Goal: Find specific page/section: Find specific page/section

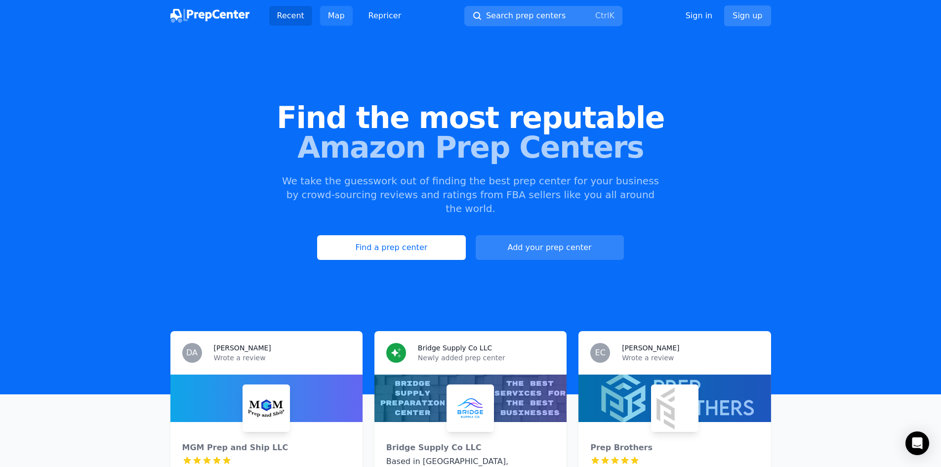
click at [328, 22] on link "Map" at bounding box center [336, 16] width 33 height 20
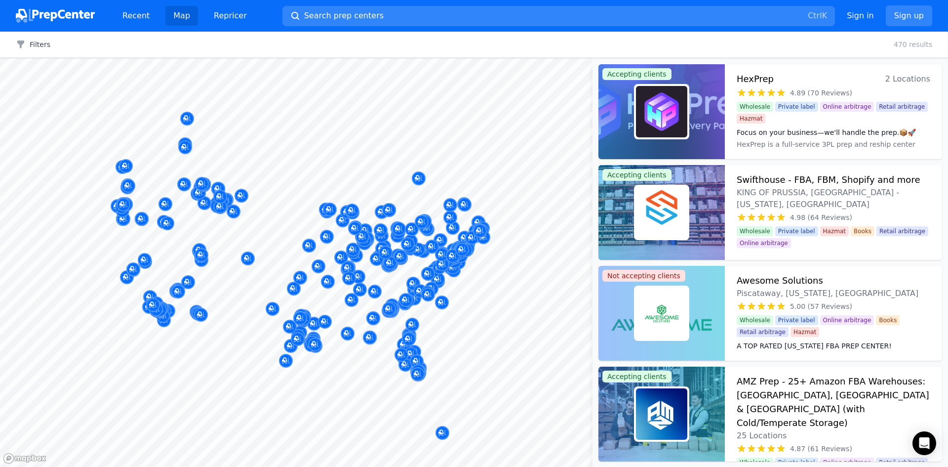
click at [39, 50] on div "Filters Clear all 470 results" at bounding box center [474, 45] width 948 height 26
click at [50, 46] on div "Filters Clear all" at bounding box center [33, 45] width 66 height 10
click at [45, 45] on button "Filters" at bounding box center [33, 45] width 35 height 10
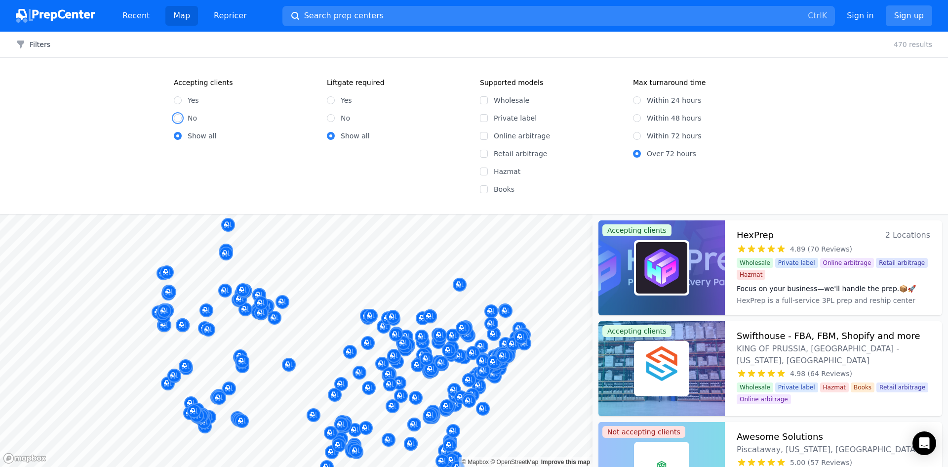
click at [175, 119] on input "No" at bounding box center [178, 118] width 8 height 8
radio input "true"
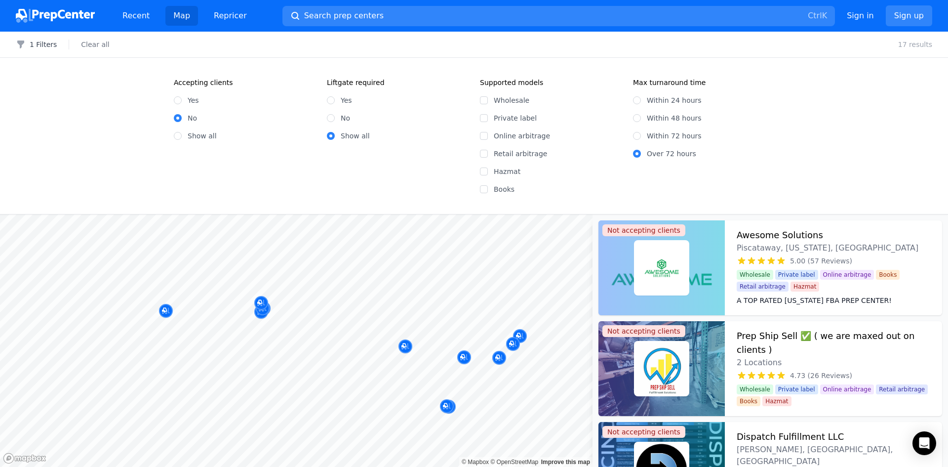
click at [188, 104] on label "Yes" at bounding box center [193, 100] width 11 height 10
click at [182, 104] on input "Yes" at bounding box center [178, 100] width 8 height 8
radio input "true"
click at [182, 101] on div "Yes" at bounding box center [244, 100] width 141 height 10
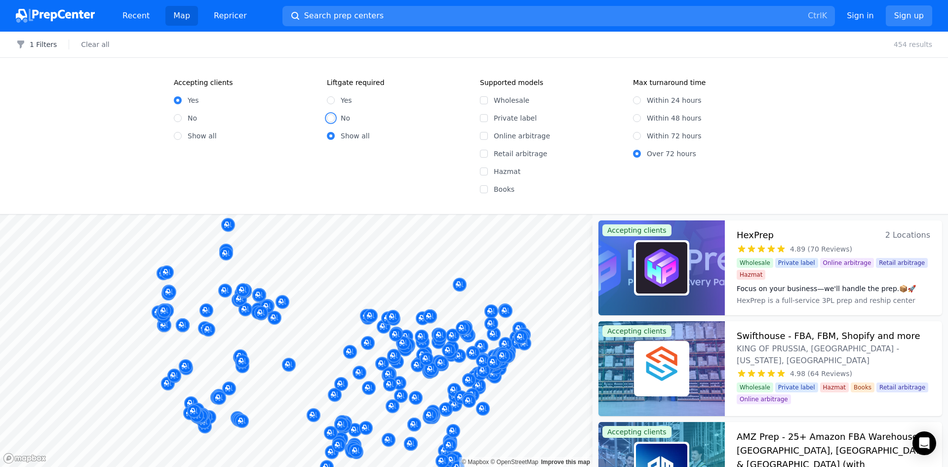
click at [331, 119] on input "No" at bounding box center [331, 118] width 8 height 8
radio input "true"
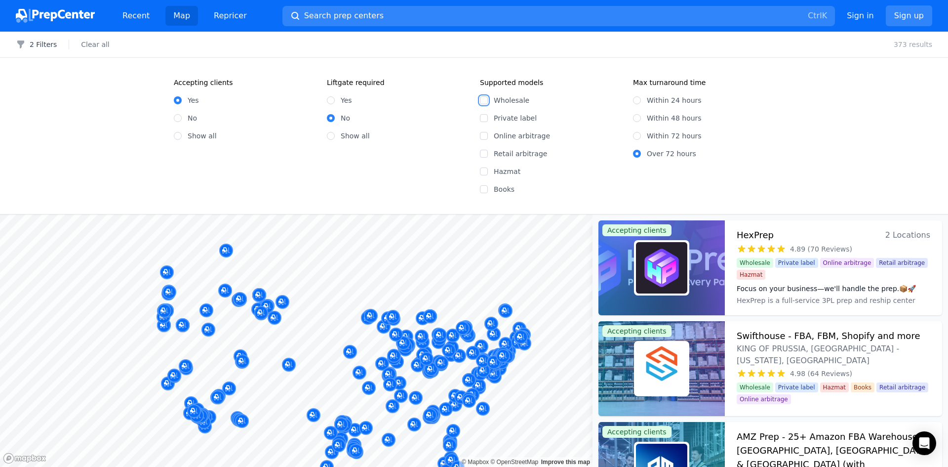
click at [481, 101] on input "Wholesale" at bounding box center [484, 100] width 8 height 8
checkbox input "true"
click at [480, 136] on div "Accepting clients Yes No Show all Liftgate required Yes No Show all Supported m…" at bounding box center [474, 136] width 632 height 117
click at [481, 138] on input "Online arbitrage" at bounding box center [484, 136] width 8 height 8
checkbox input "true"
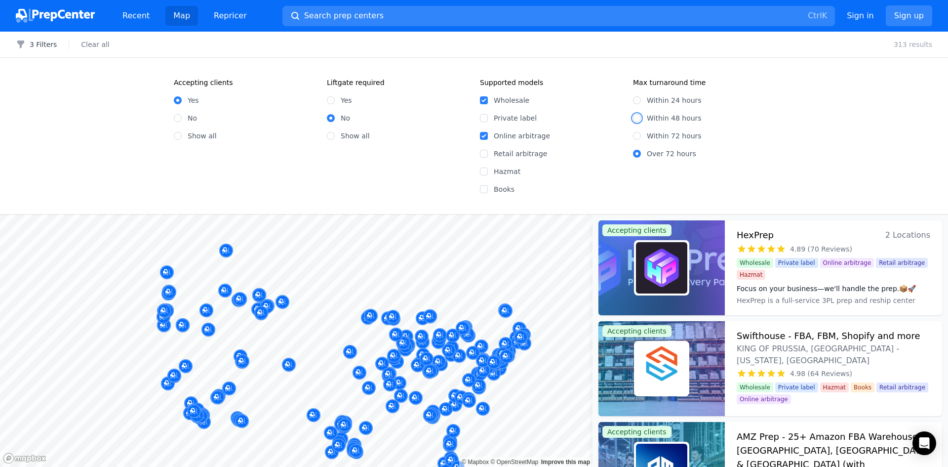
drag, startPoint x: 637, startPoint y: 119, endPoint x: 631, endPoint y: 121, distance: 6.1
click at [636, 119] on input "Within 48 hours" at bounding box center [637, 118] width 8 height 8
radio input "true"
click at [580, 106] on div "Wholesale Private label Online arbitrage Retail arbitrage Hazmat Books" at bounding box center [550, 140] width 141 height 107
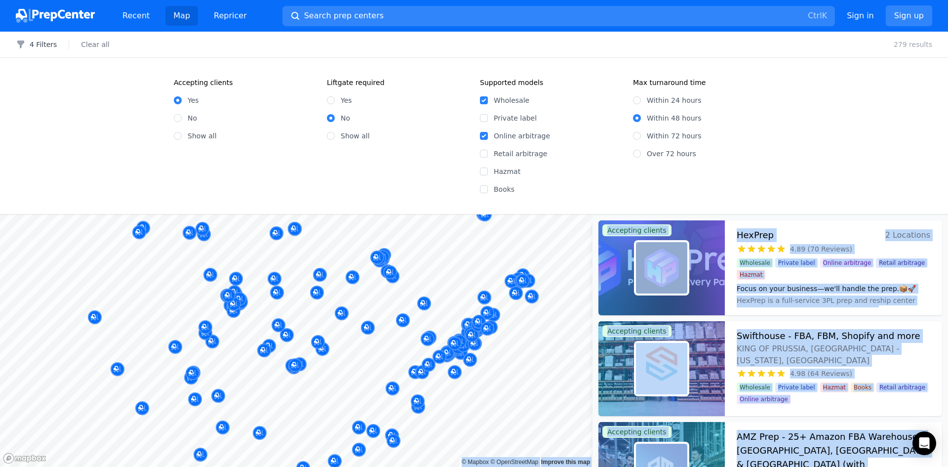
click at [437, 233] on body "Recent Map Repricer Search prep centers Ctrl K Open main menu Sign in Sign up F…" at bounding box center [474, 233] width 948 height 467
click at [455, 267] on div at bounding box center [499, 268] width 190 height 8
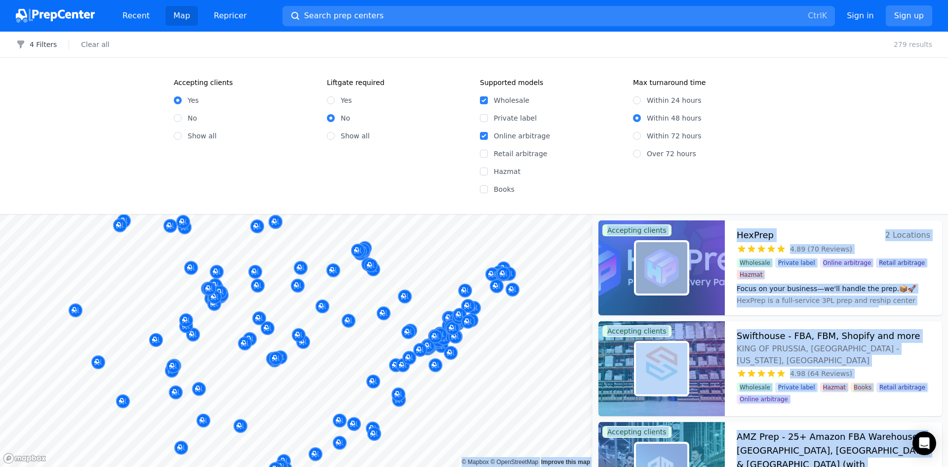
click at [451, 270] on body "Recent Map Repricer Search prep centers Ctrl K Open main menu Sign in Sign up F…" at bounding box center [474, 233] width 948 height 467
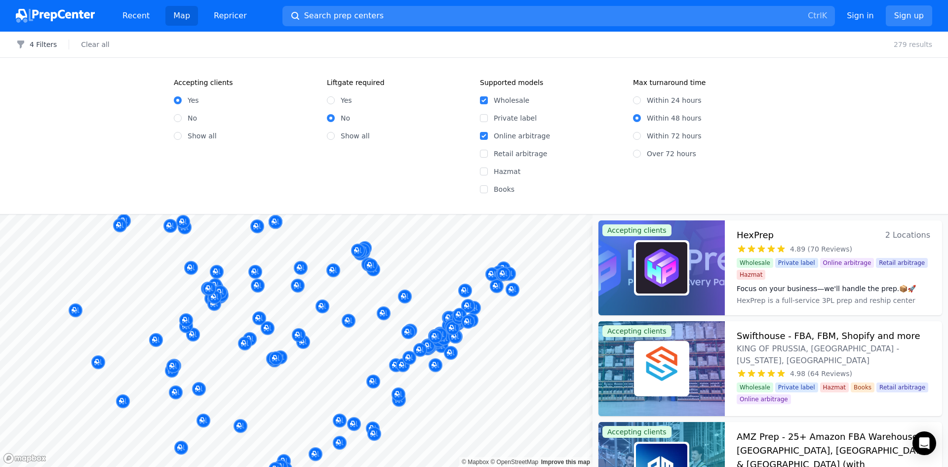
click at [784, 199] on div "Accepting clients Yes No Show all Liftgate required Yes No Show all Supported m…" at bounding box center [474, 136] width 948 height 156
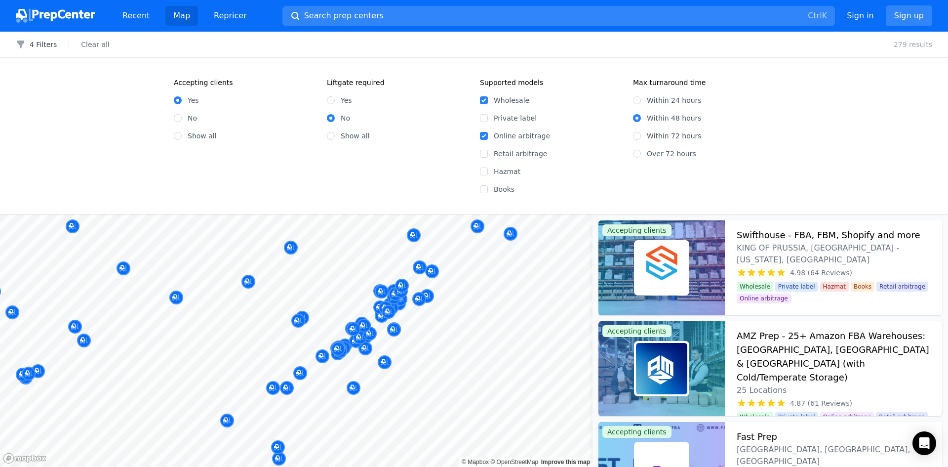
click at [441, 213] on div "Filters 4 Filters Clear all 279 results Accepting clients Yes No Show all Liftg…" at bounding box center [474, 249] width 948 height 435
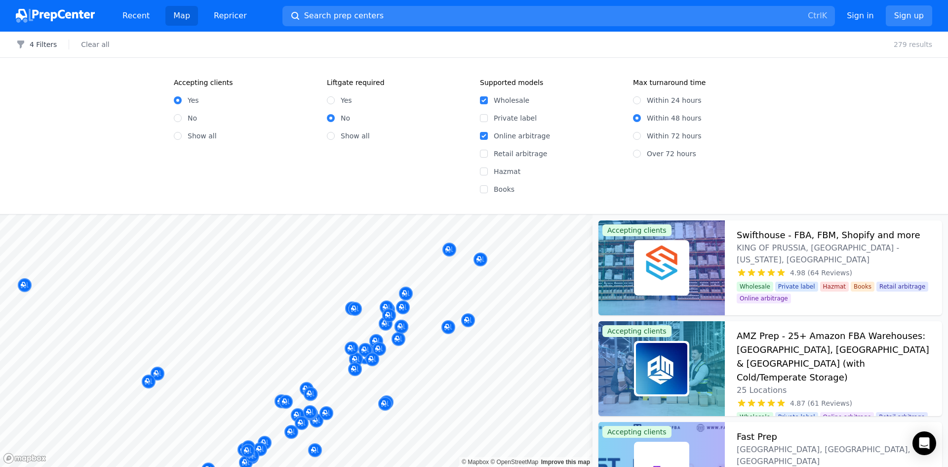
click at [405, 236] on body "Recent Map Repricer Search prep centers Ctrl K Open main menu Sign in Sign up F…" at bounding box center [474, 233] width 948 height 467
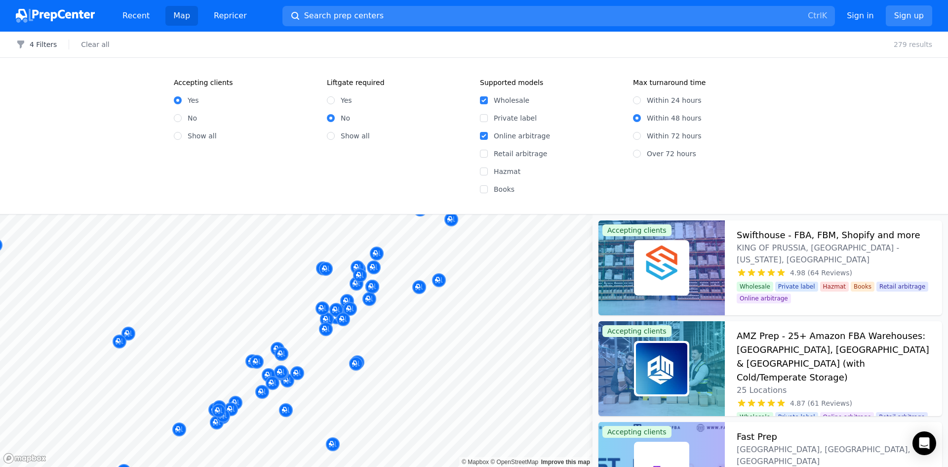
click at [794, 156] on div "Accepting clients Yes No Show all Liftgate required Yes No Show all Supported m…" at bounding box center [474, 136] width 948 height 156
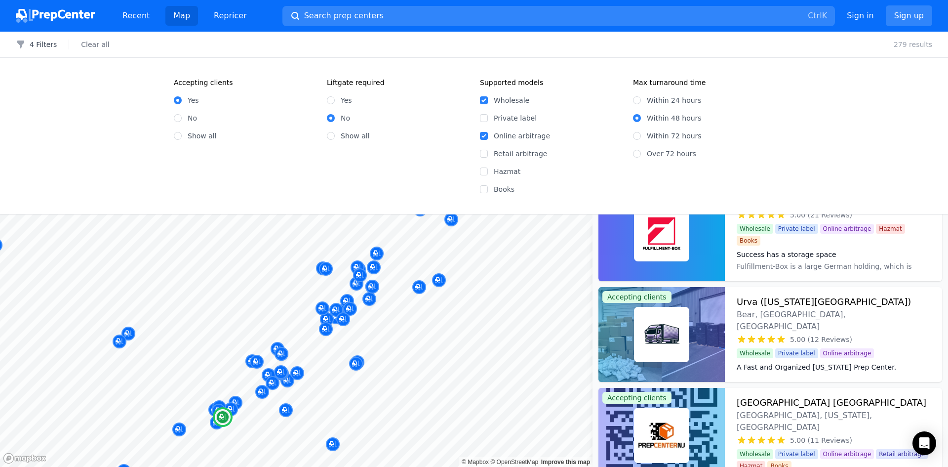
scroll to position [346, 0]
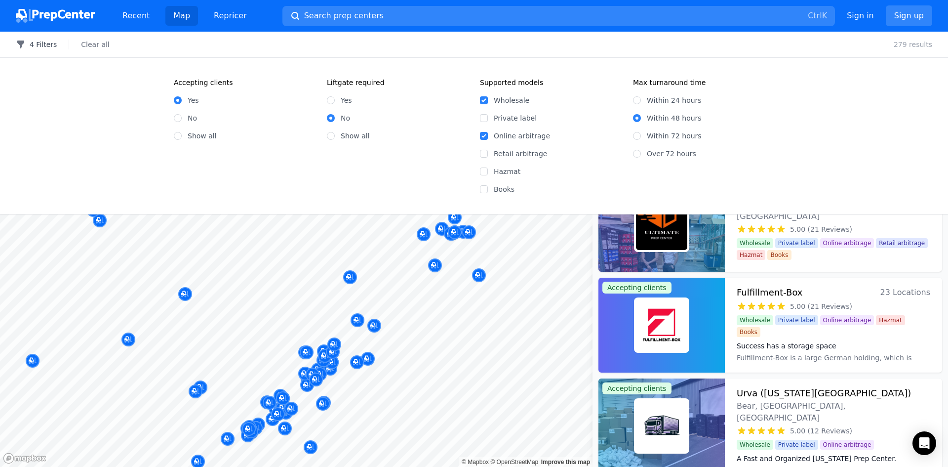
click at [37, 42] on button "4 Filters" at bounding box center [36, 45] width 41 height 10
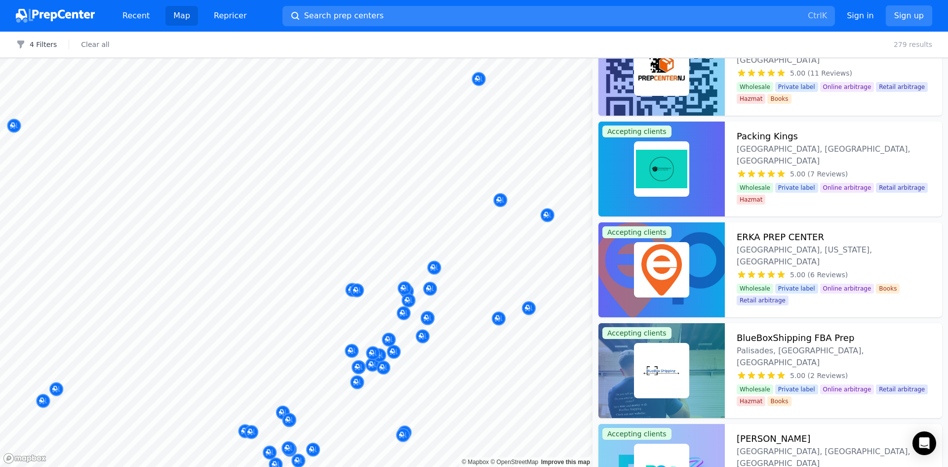
click at [378, 233] on body "Recent Map Repricer Search prep centers Ctrl K Open main menu Sign in Sign up F…" at bounding box center [474, 233] width 948 height 467
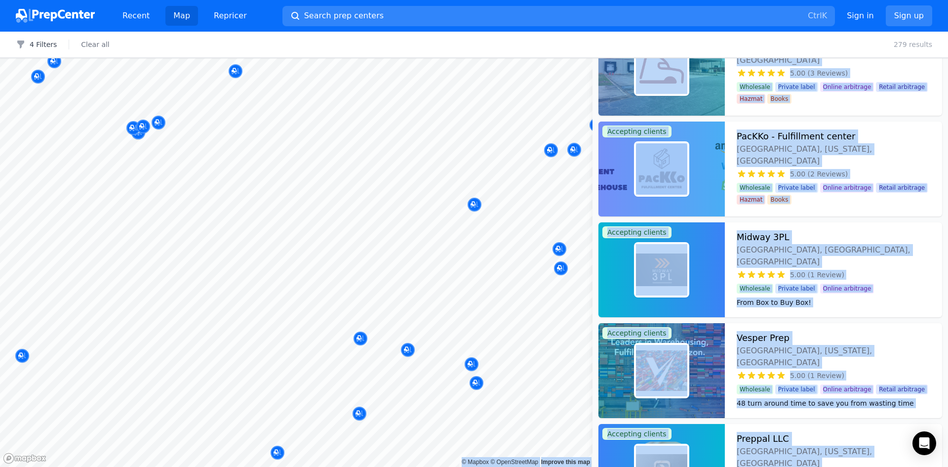
click at [492, 165] on body "Recent Map Repricer Search prep centers Ctrl K Open main menu Sign in Sign up F…" at bounding box center [474, 233] width 948 height 467
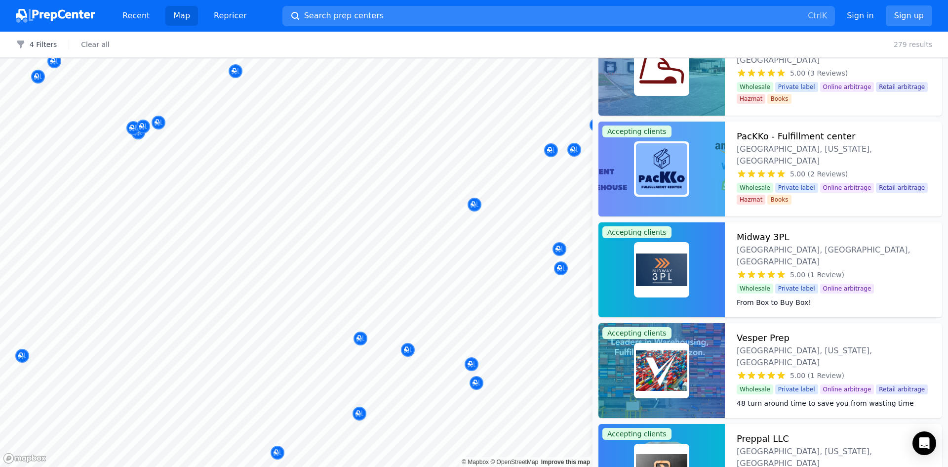
click at [864, 42] on div "4 Filters Clear all 279 results" at bounding box center [474, 45] width 948 height 26
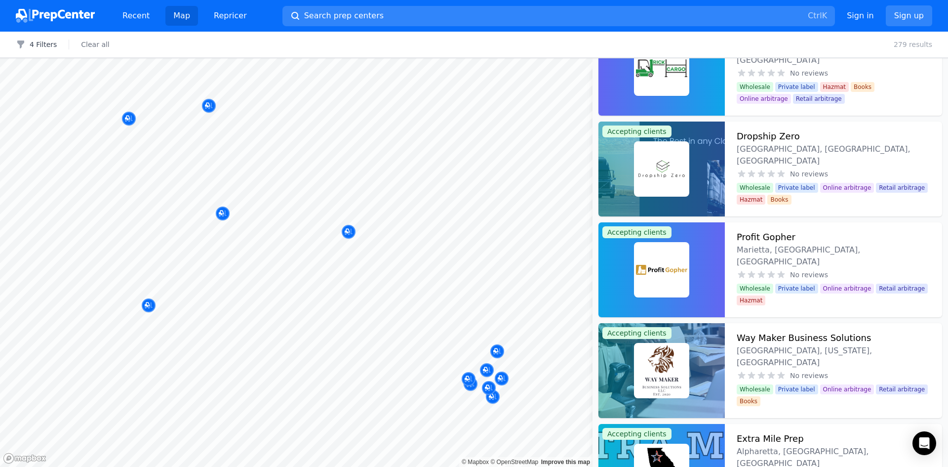
click at [523, 207] on body "Recent Map Repricer Search prep centers Ctrl K Open main menu Sign in Sign up F…" at bounding box center [474, 233] width 948 height 467
click at [757, 39] on div "4 Filters Clear all 279 results" at bounding box center [474, 45] width 948 height 26
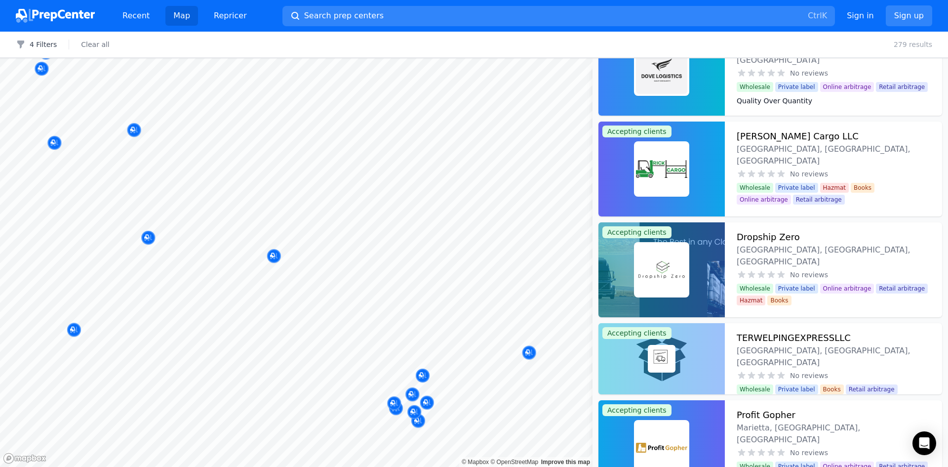
click at [437, 262] on body "Recent Map Repricer Search prep centers Ctrl K Open main menu Sign in Sign up F…" at bounding box center [474, 233] width 948 height 467
click at [485, 196] on body "Recent Map Repricer Search prep centers Ctrl K Open main menu Sign in Sign up F…" at bounding box center [474, 233] width 948 height 467
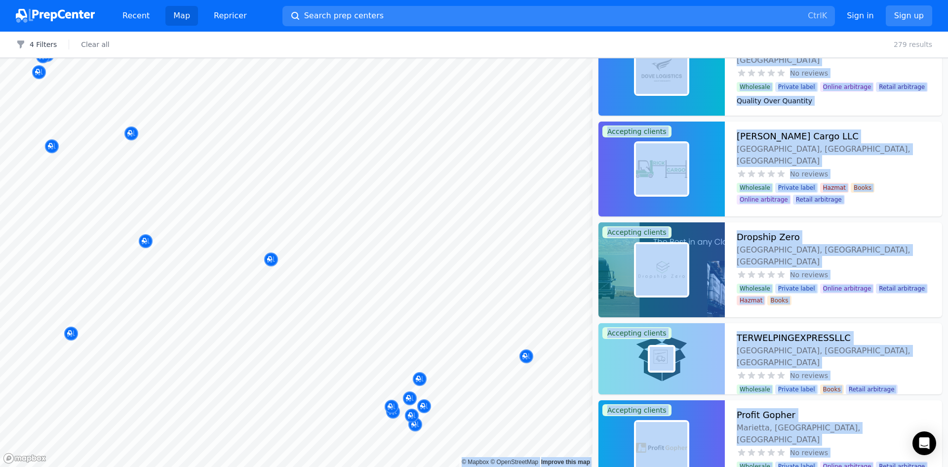
drag, startPoint x: 427, startPoint y: 260, endPoint x: 412, endPoint y: 226, distance: 37.2
click at [412, 226] on body "Recent Map Repricer Search prep centers Ctrl K Open main menu Sign in Sign up F…" at bounding box center [474, 233] width 948 height 467
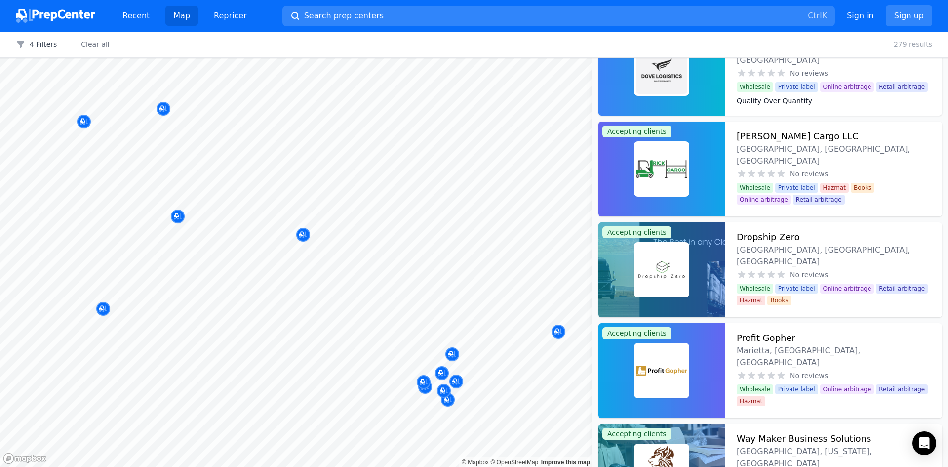
click at [731, 41] on div "4 Filters Clear all 279 results" at bounding box center [474, 45] width 948 height 26
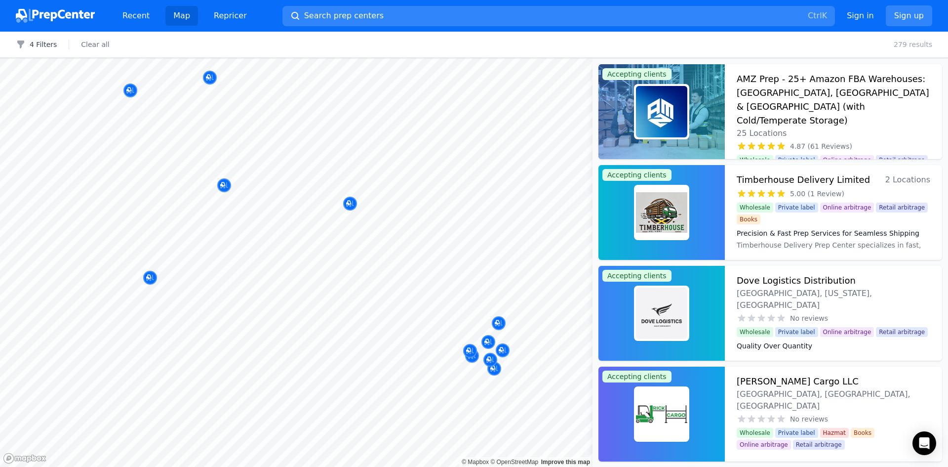
scroll to position [346, 0]
